Goal: Check status: Check status

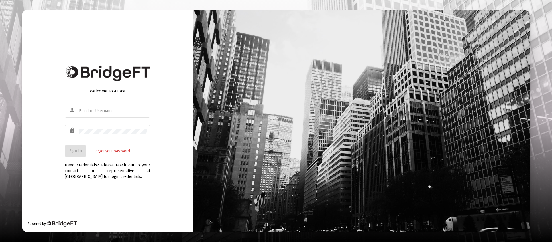
type input "[PERSON_NAME][EMAIL_ADDRESS][DOMAIN_NAME]"
click at [75, 150] on span "Sign In" at bounding box center [75, 150] width 13 height 5
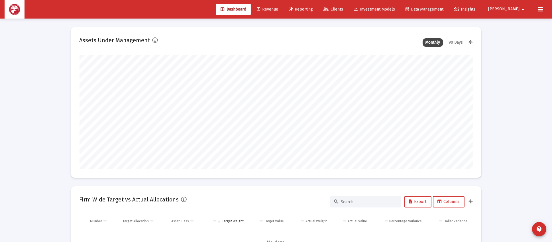
type input "[DATE]"
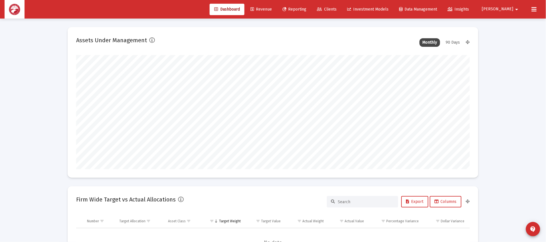
scroll to position [114, 184]
click at [337, 9] on span "Clients" at bounding box center [327, 9] width 20 height 5
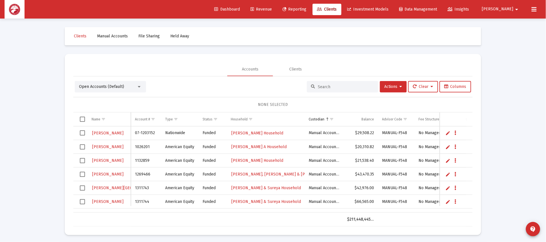
click at [363, 90] on div at bounding box center [342, 86] width 71 height 11
click at [364, 86] on input at bounding box center [346, 86] width 56 height 5
type input "[PERSON_NAME]"
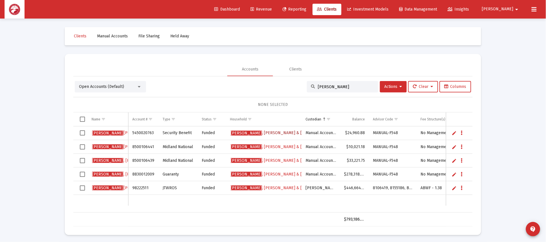
click at [253, 134] on span "[PERSON_NAME] & [PERSON_NAME]" at bounding box center [281, 132] width 101 height 5
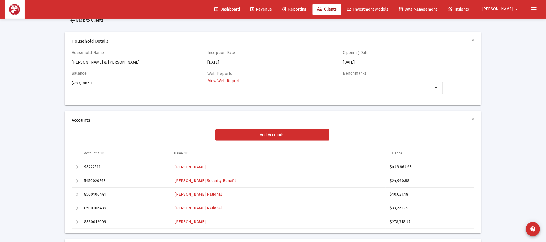
scroll to position [43, 0]
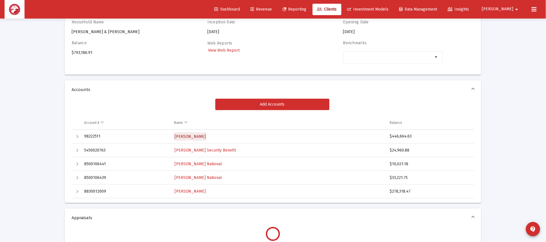
click at [206, 136] on span "[PERSON_NAME]" at bounding box center [189, 136] width 31 height 5
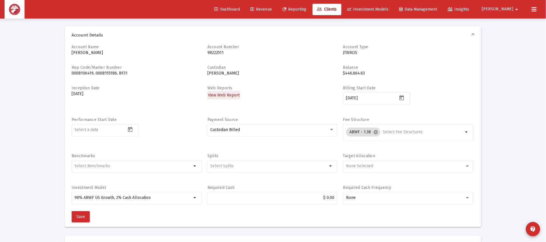
click at [223, 93] on span "View Web Report" at bounding box center [224, 95] width 32 height 5
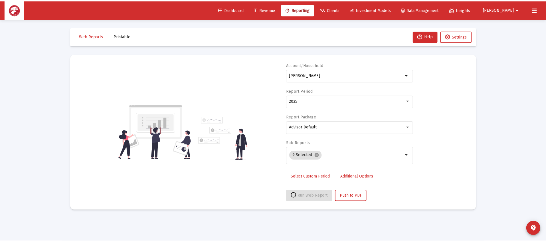
select select "View all"
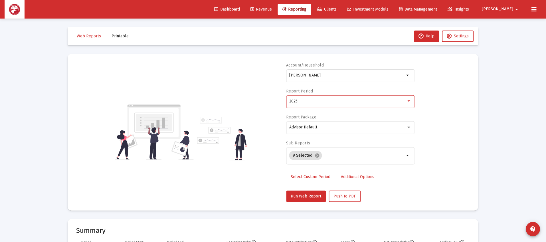
click at [364, 100] on div "2025" at bounding box center [347, 101] width 117 height 5
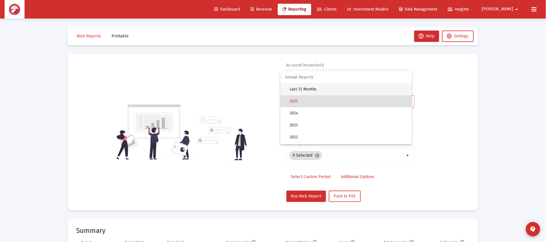
click at [366, 88] on span "Last 12 Months" at bounding box center [348, 89] width 118 height 12
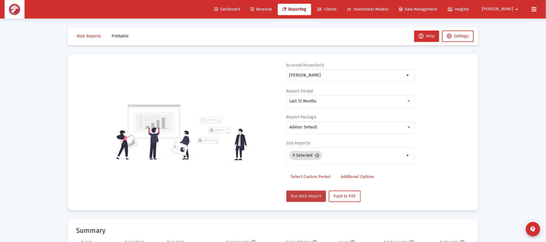
click at [302, 194] on span "Run Web Report" at bounding box center [306, 196] width 31 height 5
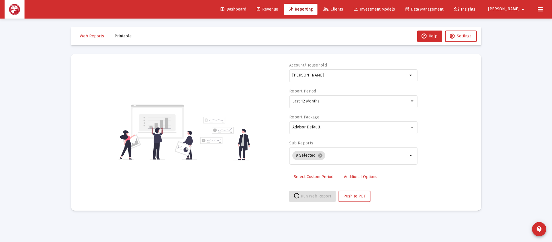
select select "View all"
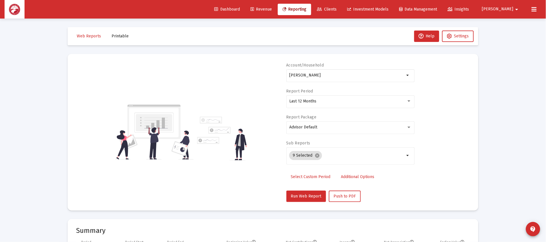
scroll to position [171, 0]
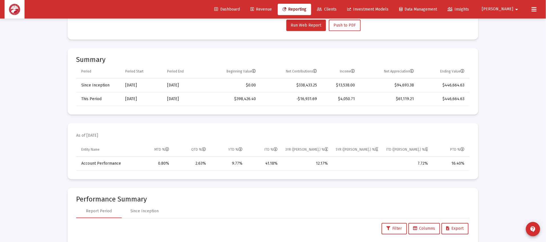
scroll to position [18, 0]
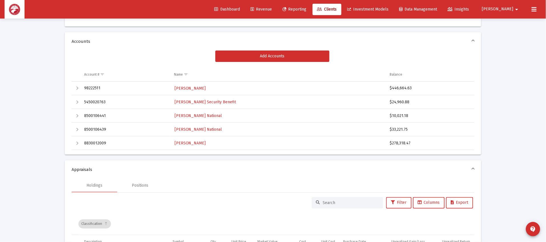
scroll to position [104, 0]
